Goal: Task Accomplishment & Management: Use online tool/utility

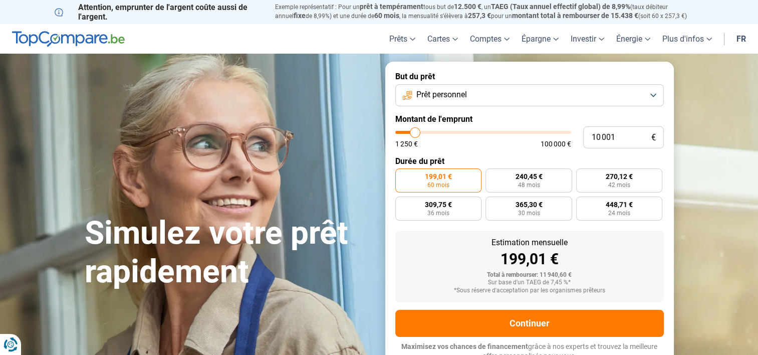
type input "11 500"
type input "11500"
type input "13 500"
type input "13500"
type input "16 750"
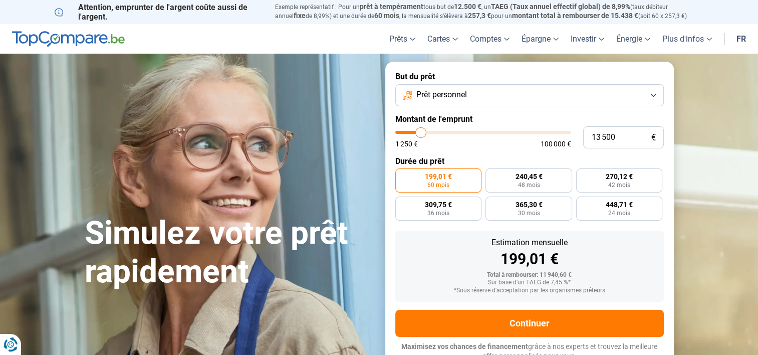
type input "16750"
type input "18 500"
type input "18500"
type input "19 000"
type input "19000"
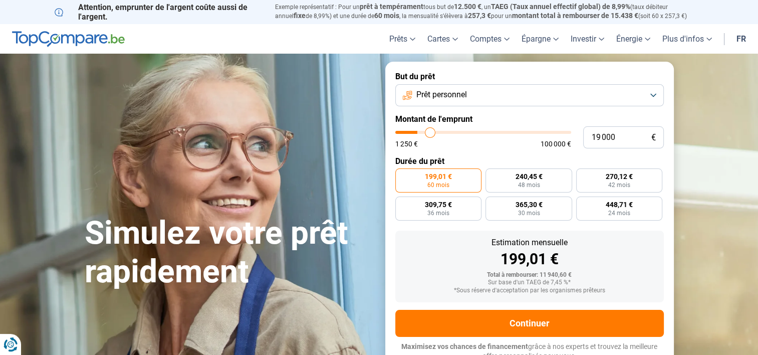
type input "20 250"
type input "20250"
type input "21 500"
type input "21500"
type input "22 000"
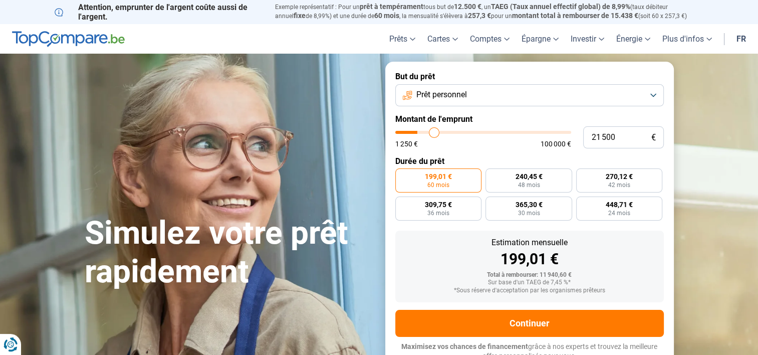
type input "22000"
type input "23 000"
type input "23000"
type input "24 500"
type input "24500"
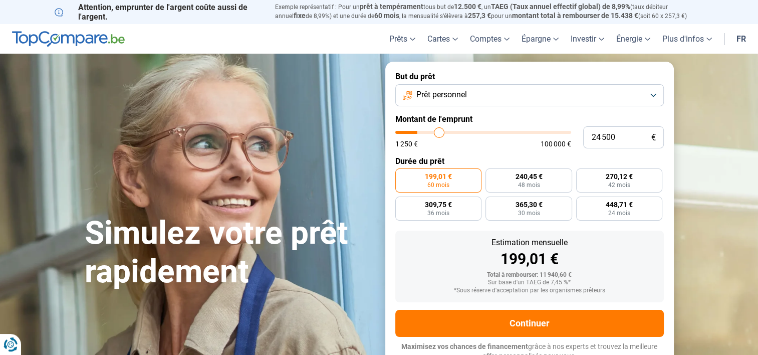
type input "25 250"
type input "25250"
type input "25 750"
type input "25750"
type input "26 000"
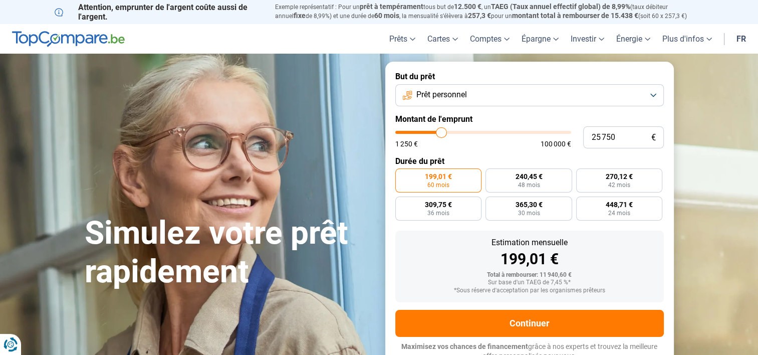
type input "26000"
type input "26 250"
type input "26250"
type input "26 500"
type input "26500"
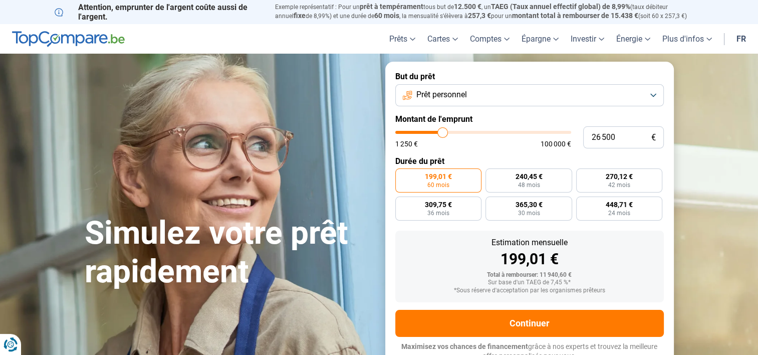
type input "26 750"
type input "26750"
type input "26 250"
type input "26250"
type input "25 250"
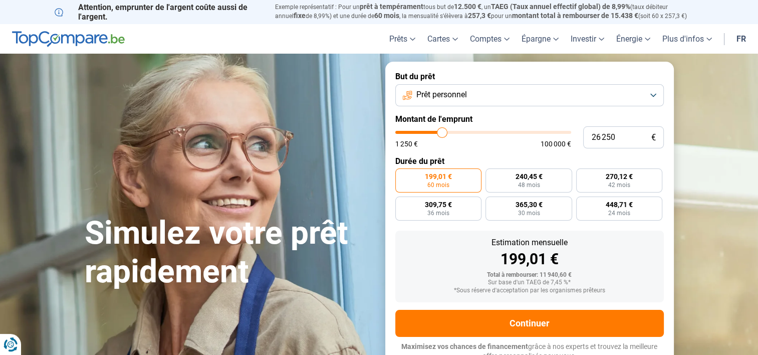
type input "25250"
type input "24 750"
type input "24750"
type input "24 500"
type input "24500"
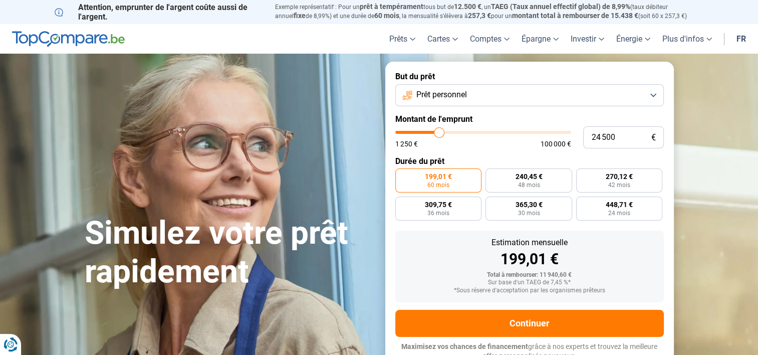
type input "24 000"
type input "24000"
type input "23 750"
type input "23750"
type input "23 500"
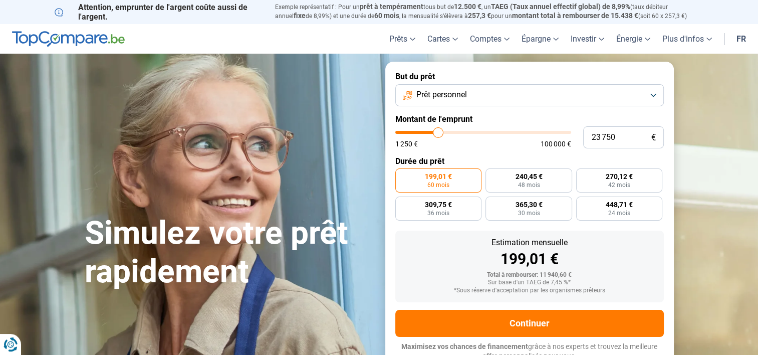
type input "23500"
type input "23 250"
type input "23250"
type input "23 000"
type input "23000"
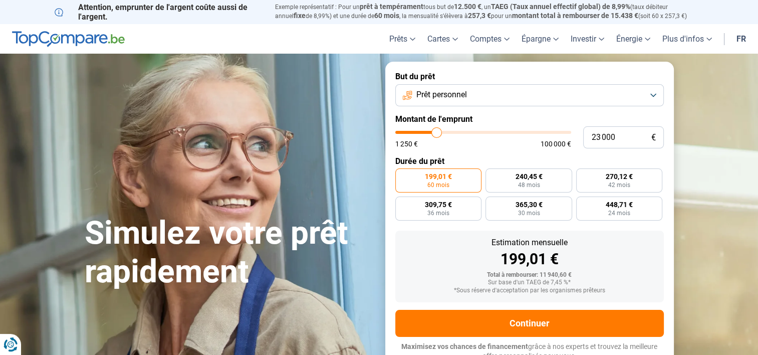
type input "22 750"
type input "22750"
type input "22 250"
type input "22250"
type input "21 750"
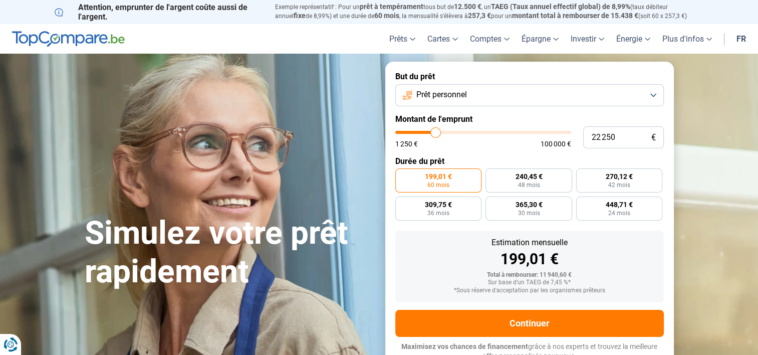
type input "21750"
type input "21 250"
type input "21250"
type input "21 000"
type input "21000"
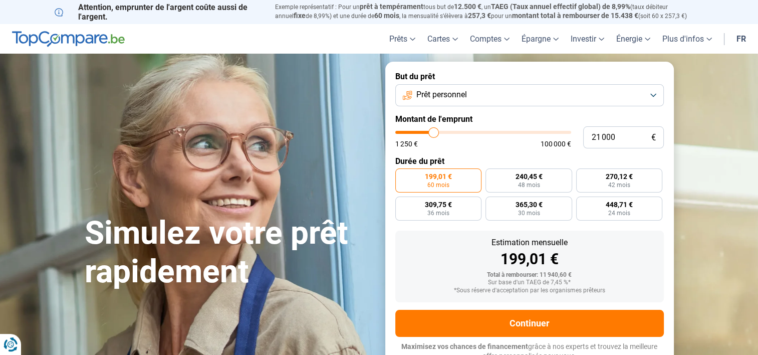
type input "20 750"
type input "20750"
type input "20 500"
type input "20500"
type input "20 250"
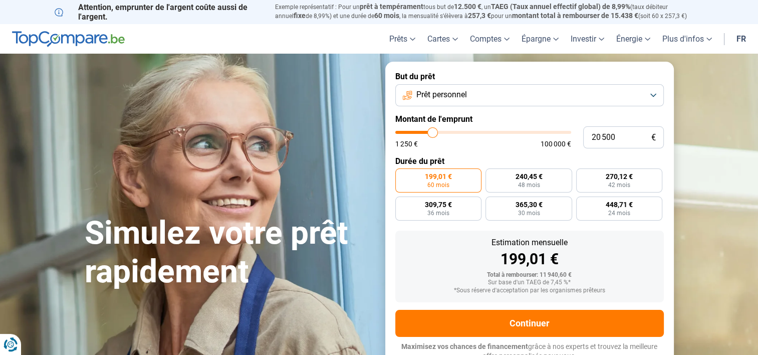
type input "20250"
type input "20 000"
type input "20000"
type input "19 500"
type input "19500"
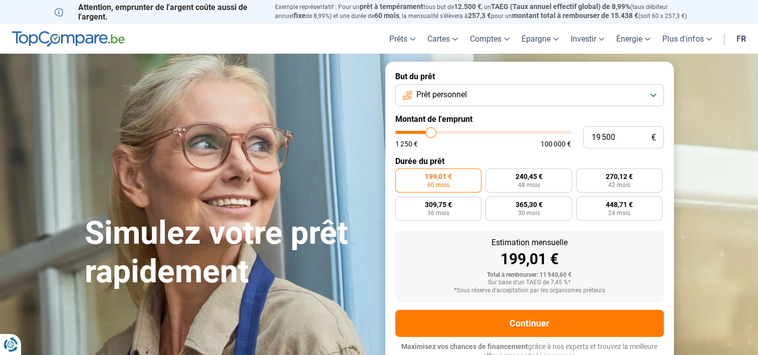
type input "19 250"
type input "19250"
type input "19 000"
type input "19000"
type input "18 750"
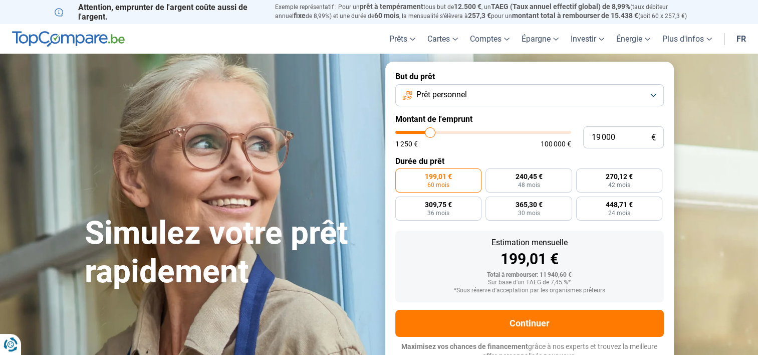
type input "18750"
type input "18 250"
type input "18250"
type input "17 750"
type input "17750"
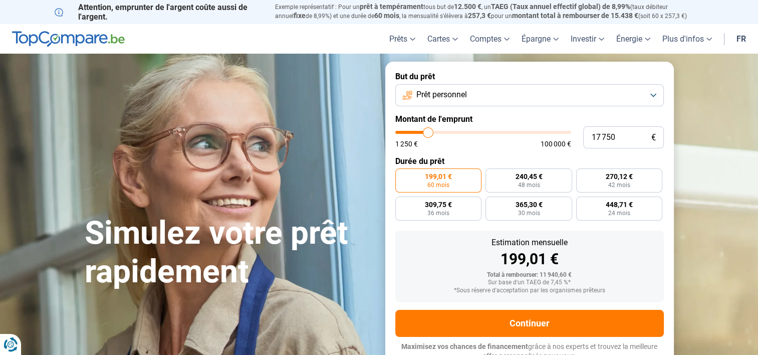
type input "17 250"
type input "17250"
type input "17 000"
type input "17000"
type input "16 750"
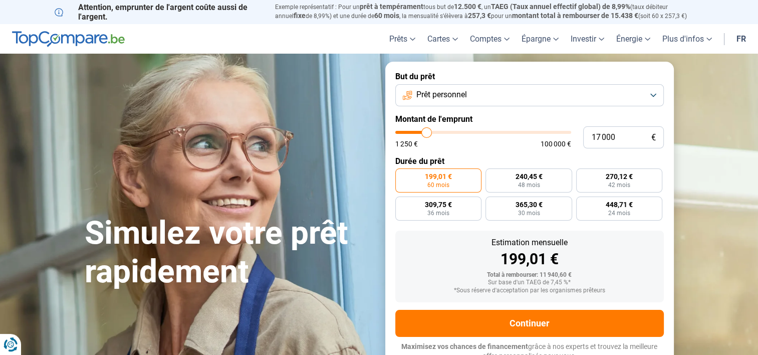
type input "16750"
type input "16 500"
type input "16500"
type input "16 250"
type input "16250"
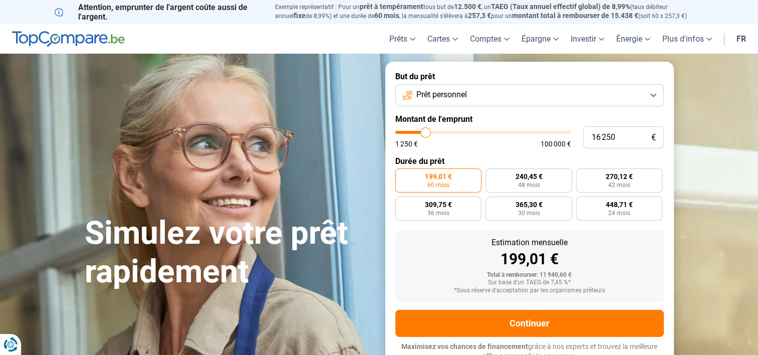
type input "16 000"
type input "16000"
type input "15 750"
type input "15750"
type input "15 500"
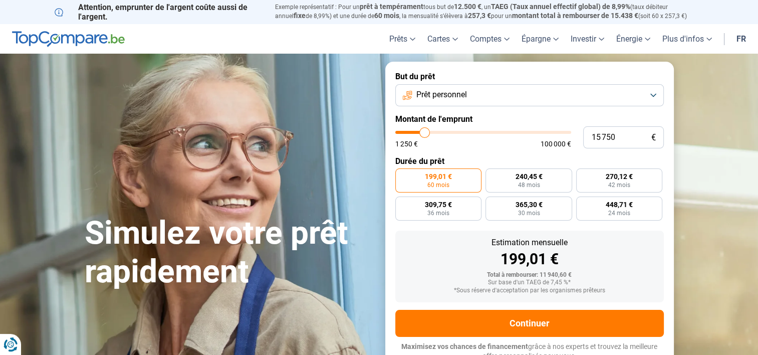
type input "15500"
type input "15 000"
type input "15000"
type input "14 750"
type input "14750"
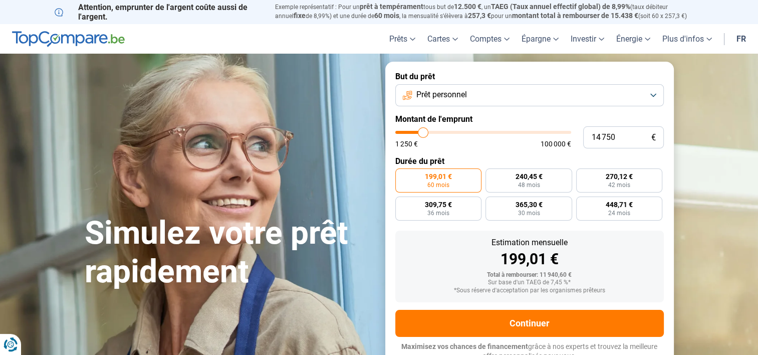
type input "14 500"
type input "14500"
type input "14 250"
type input "14250"
type input "13 750"
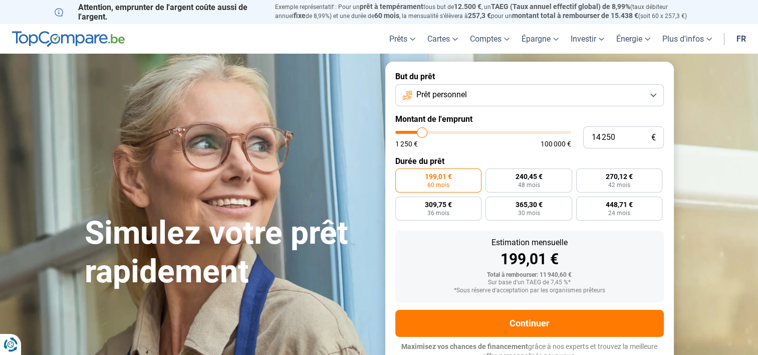
type input "13750"
type input "13 000"
type input "13000"
type input "12 750"
type input "12750"
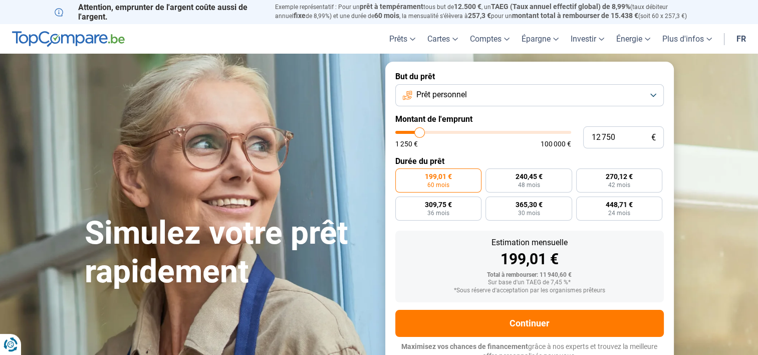
type input "12 500"
type input "12500"
type input "12 250"
type input "12250"
type input "12 000"
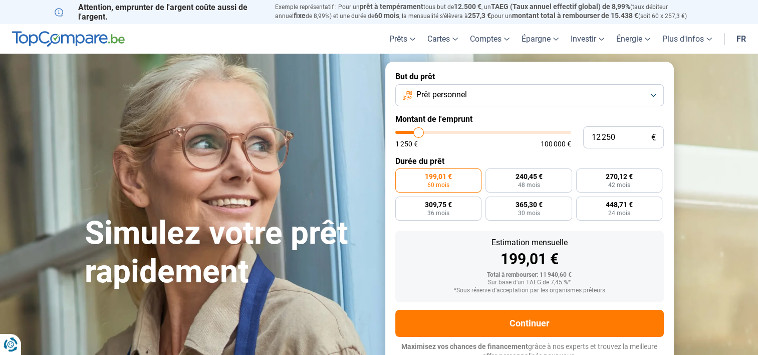
type input "12000"
type input "11 500"
type input "11500"
type input "11 250"
type input "11250"
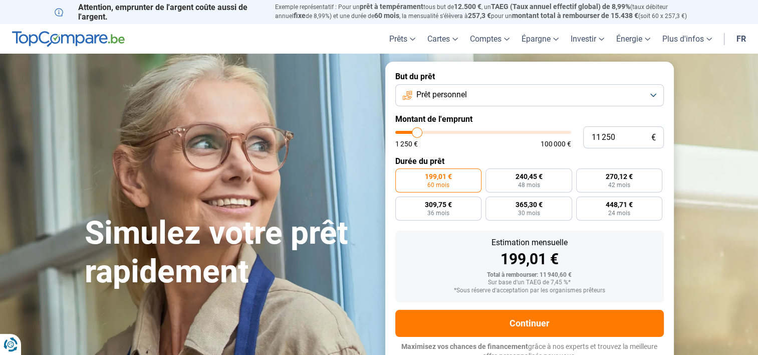
type input "11 000"
type input "11000"
type input "10 750"
type input "10750"
type input "10 500"
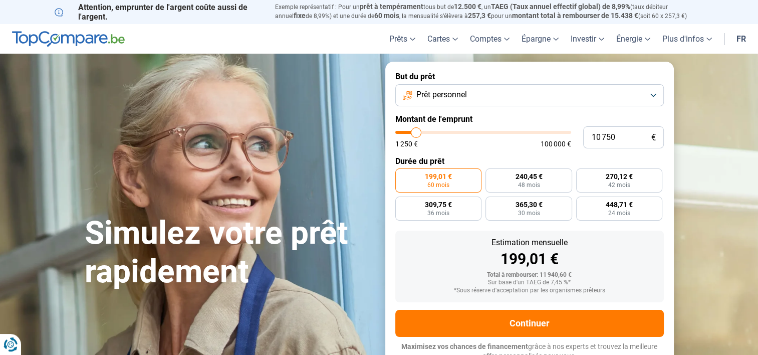
type input "10500"
type input "10 250"
type input "10250"
click at [415, 134] on input "range" at bounding box center [483, 132] width 176 height 3
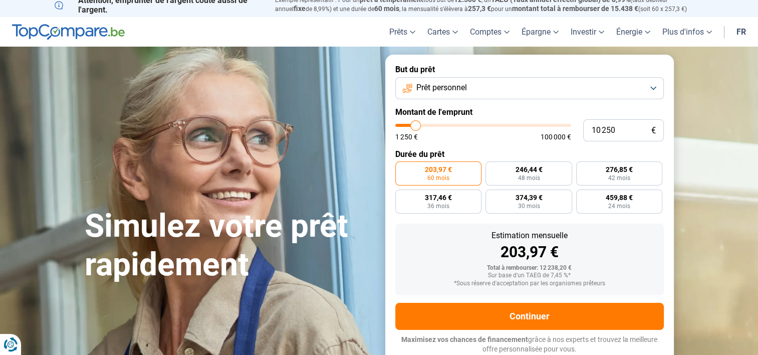
click at [491, 88] on button "Prêt personnel" at bounding box center [529, 88] width 269 height 22
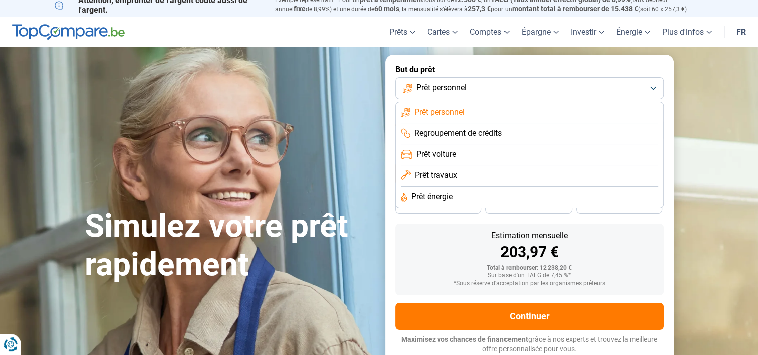
click at [491, 88] on button "Prêt personnel" at bounding box center [529, 88] width 269 height 22
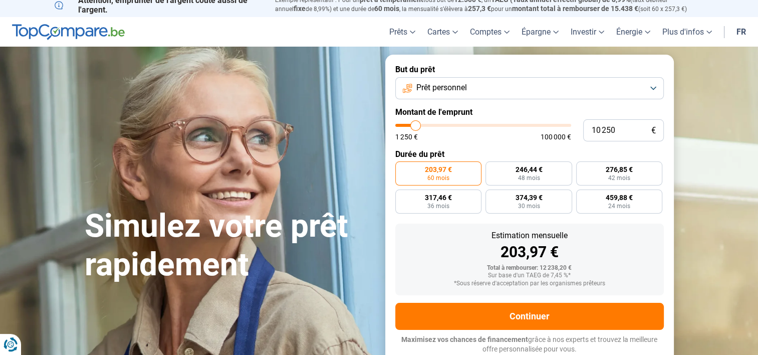
click at [491, 88] on button "Prêt personnel" at bounding box center [529, 88] width 269 height 22
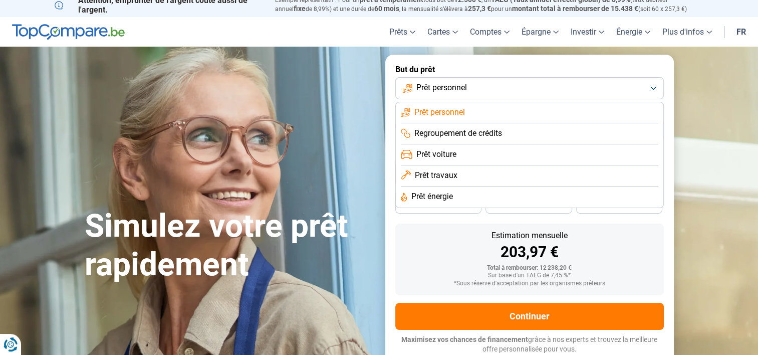
click at [491, 88] on button "Prêt personnel" at bounding box center [529, 88] width 269 height 22
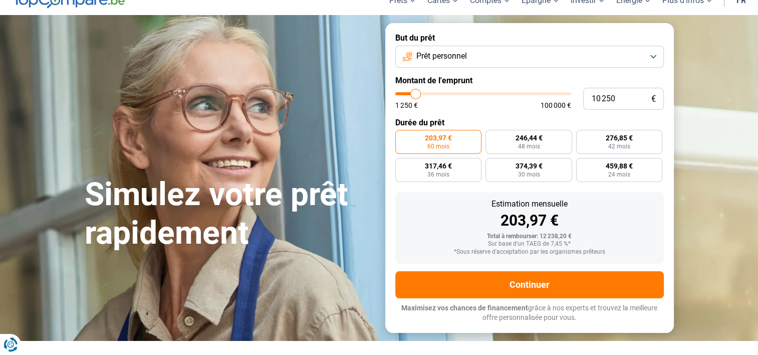
scroll to position [38, 0]
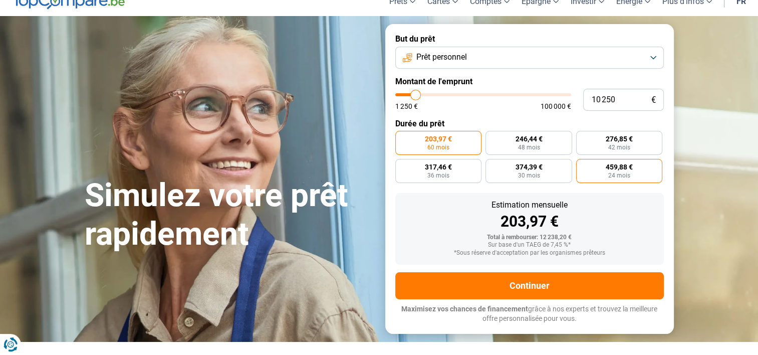
click at [627, 176] on span "24 mois" at bounding box center [619, 175] width 22 height 6
click at [583, 165] on input "459,88 € 24 mois" at bounding box center [579, 162] width 7 height 7
radio input "true"
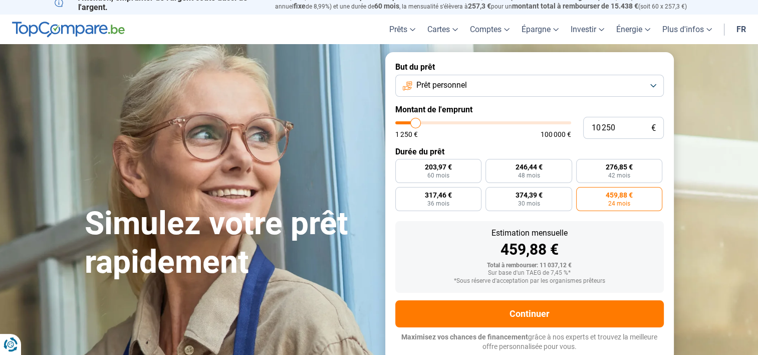
scroll to position [7, 0]
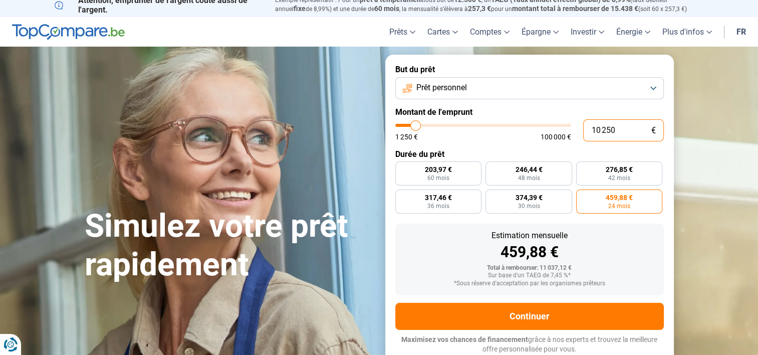
click at [621, 130] on input "10 250" at bounding box center [623, 130] width 81 height 22
type input "1 025"
type input "1250"
type input "102"
type input "1250"
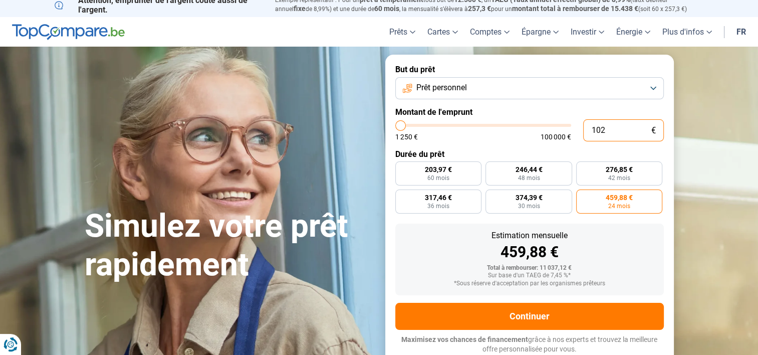
type input "10"
type input "1250"
type input "100"
type input "1250"
type input "1 000"
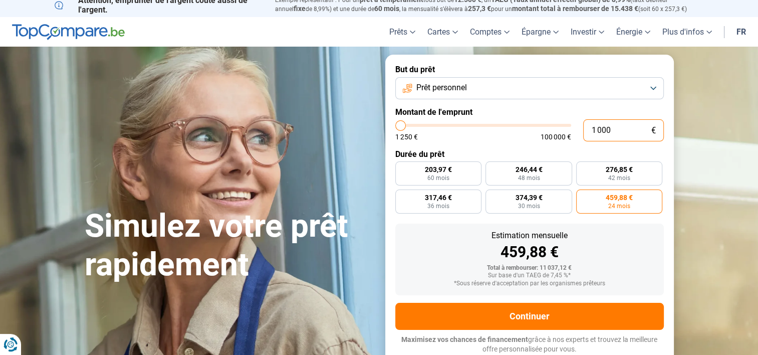
type input "1250"
type input "10 000"
type input "10000"
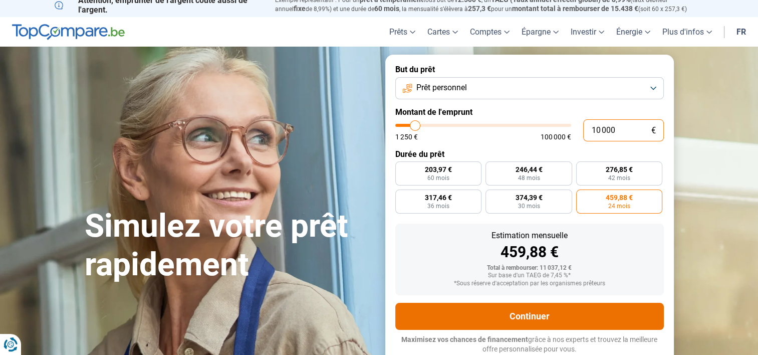
radio input "true"
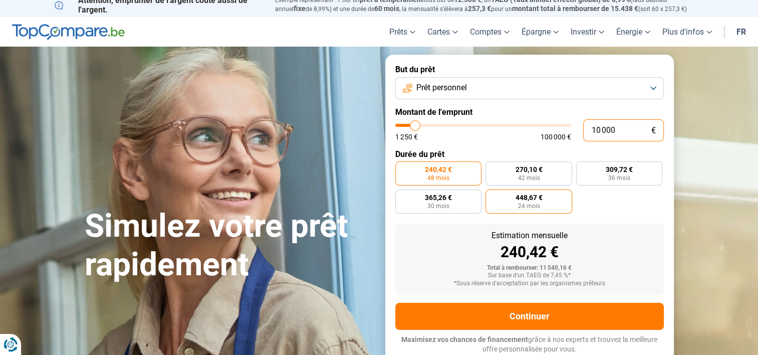
type input "10 000"
click at [517, 196] on span "448,67 €" at bounding box center [528, 197] width 27 height 7
click at [492, 196] on input "448,67 € 24 mois" at bounding box center [488, 192] width 7 height 7
radio input "true"
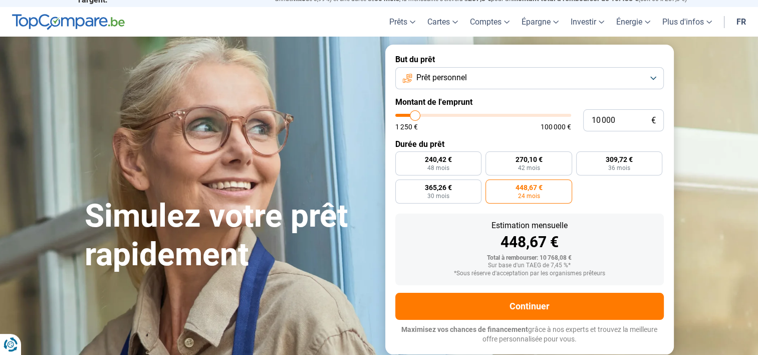
scroll to position [18, 0]
